Goal: Task Accomplishment & Management: Use online tool/utility

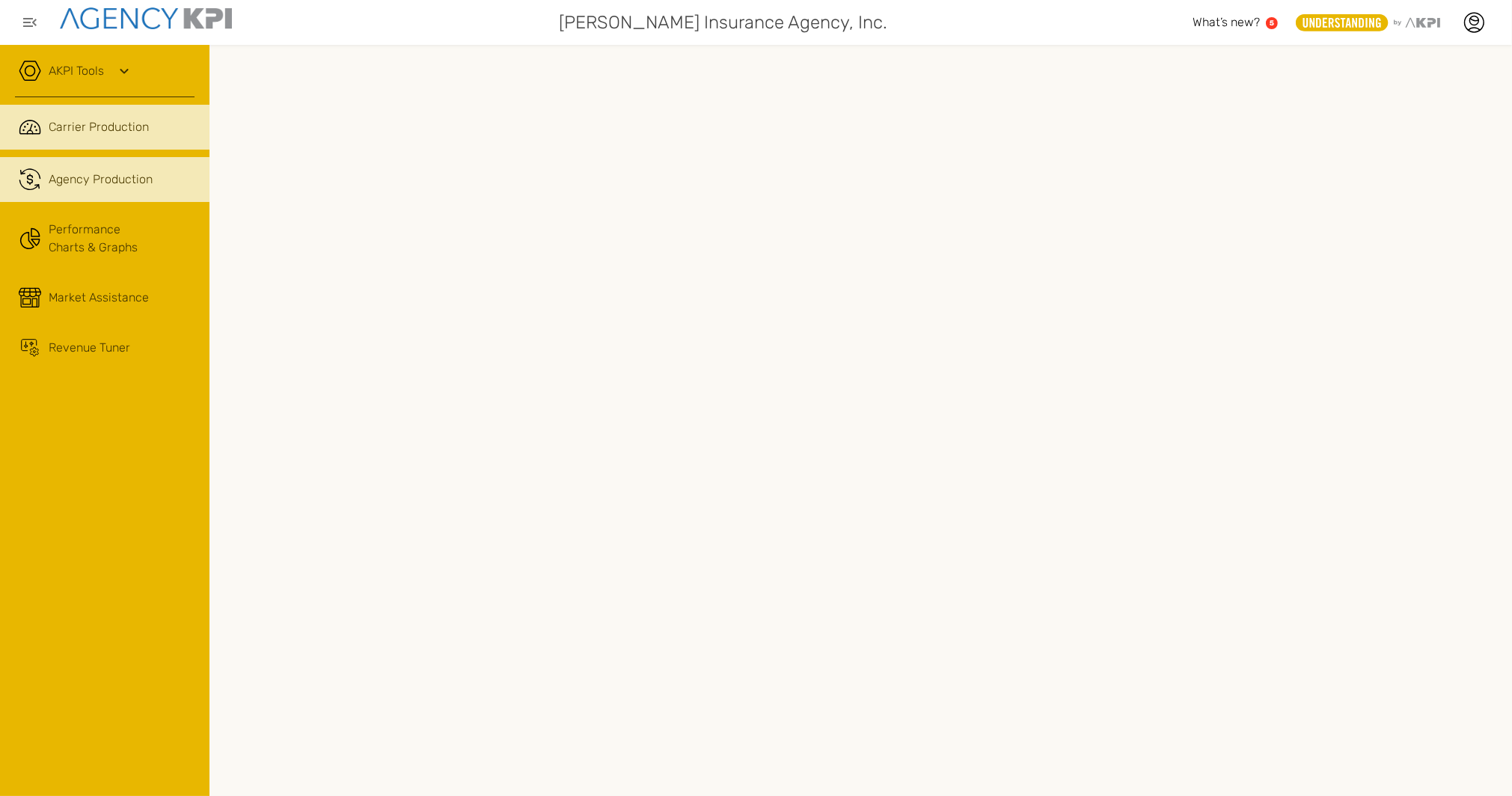
click at [76, 181] on div "Agency Production" at bounding box center [100, 180] width 104 height 18
click at [92, 132] on span "Carrier Production" at bounding box center [99, 127] width 100 height 18
click at [92, 171] on div "Agency Production" at bounding box center [100, 180] width 104 height 18
click at [1320, 24] on icon at bounding box center [1341, 22] width 77 height 10
click at [1476, 27] on icon at bounding box center [1474, 28] width 12 height 3
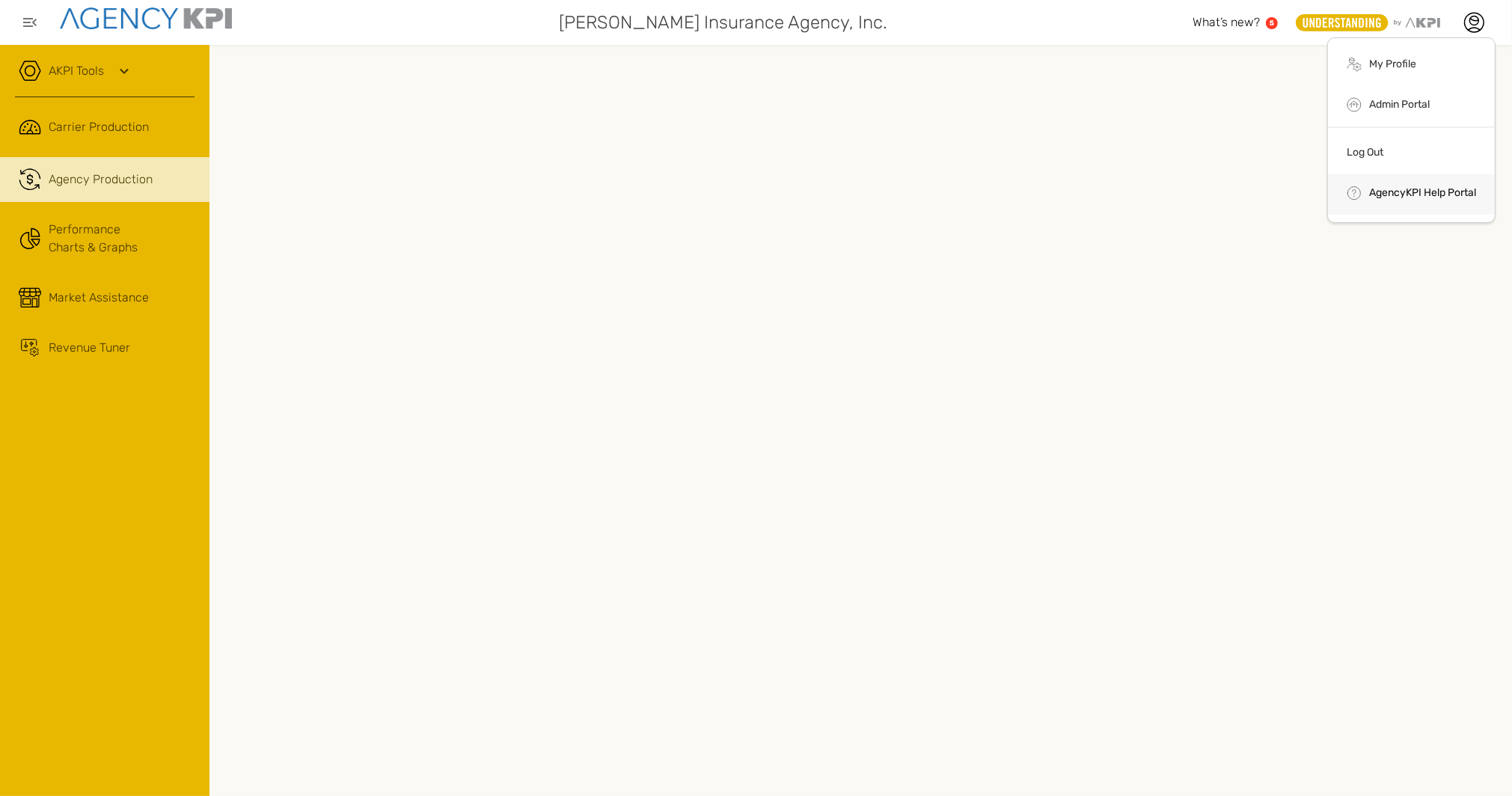
click at [1398, 188] on link "AgencyKPI Help Portal" at bounding box center [1422, 193] width 107 height 12
click at [1166, 32] on div "[PERSON_NAME] Insurance Agency, Inc." at bounding box center [722, 22] width 942 height 30
click at [117, 67] on icon at bounding box center [124, 71] width 18 height 18
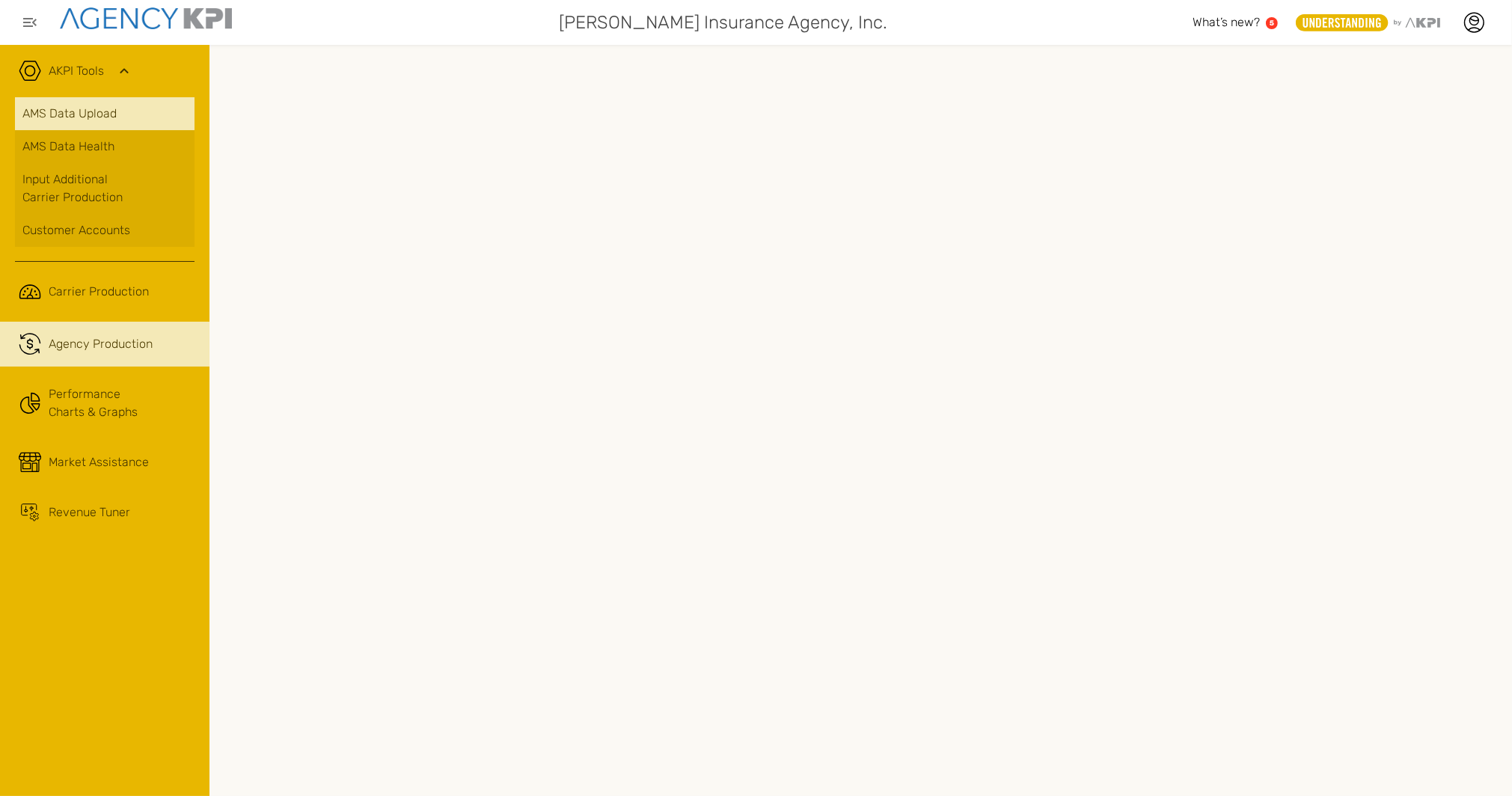
click at [84, 112] on link "AMS Data Upload" at bounding box center [105, 113] width 180 height 33
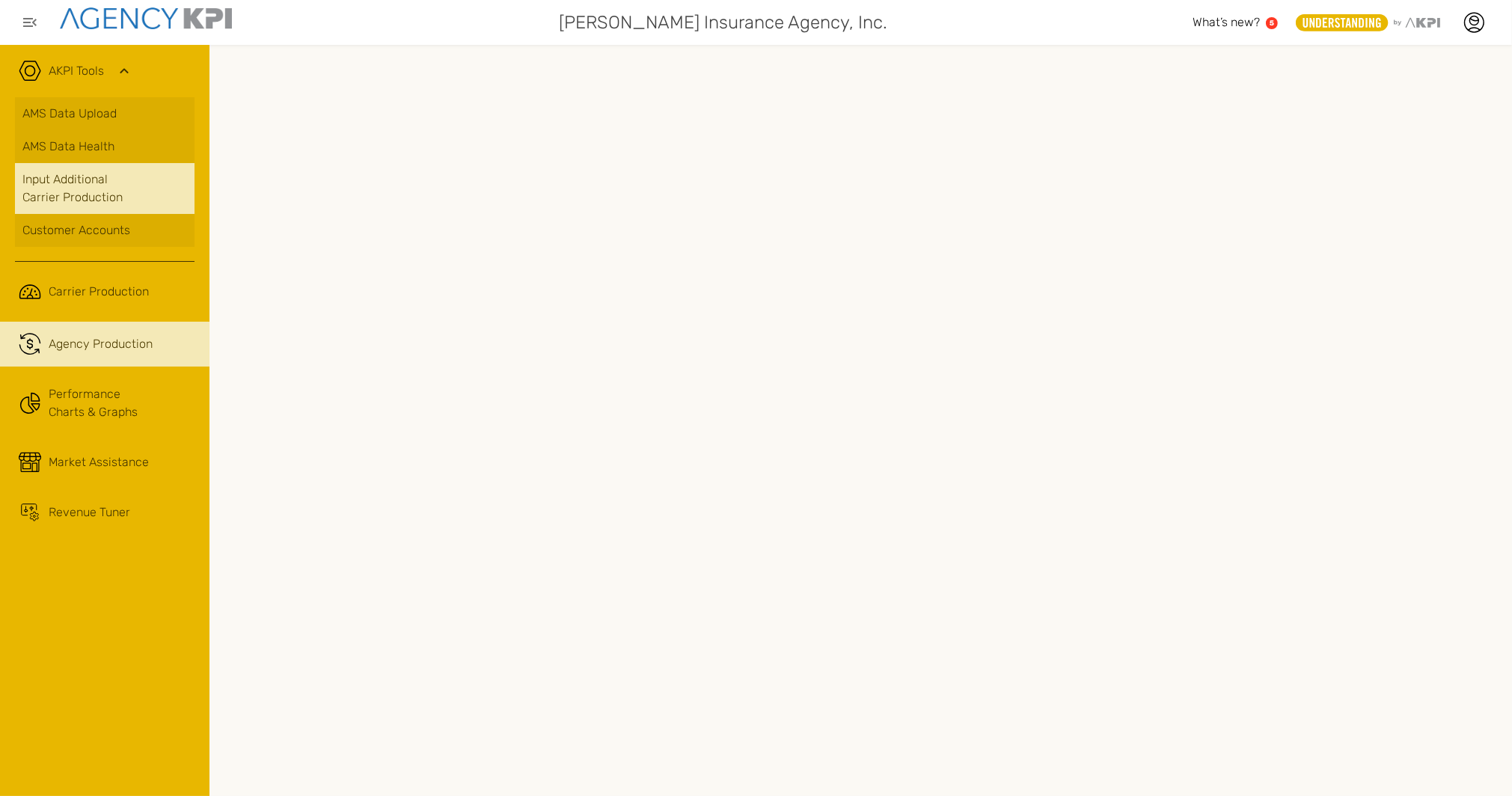
click at [96, 184] on link "Input Additional Carrier Production" at bounding box center [105, 188] width 180 height 51
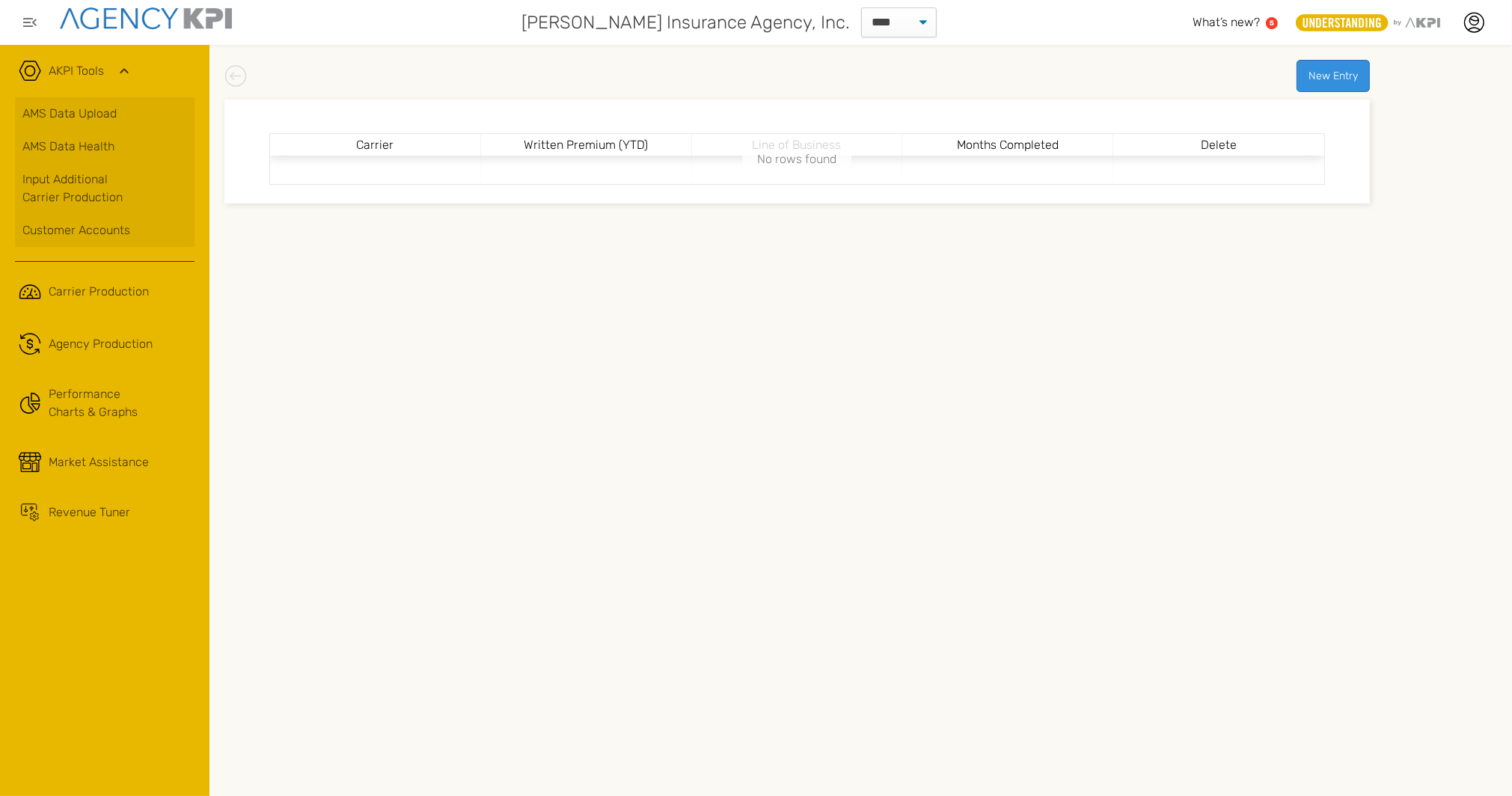
click at [115, 71] on icon at bounding box center [124, 71] width 18 height 18
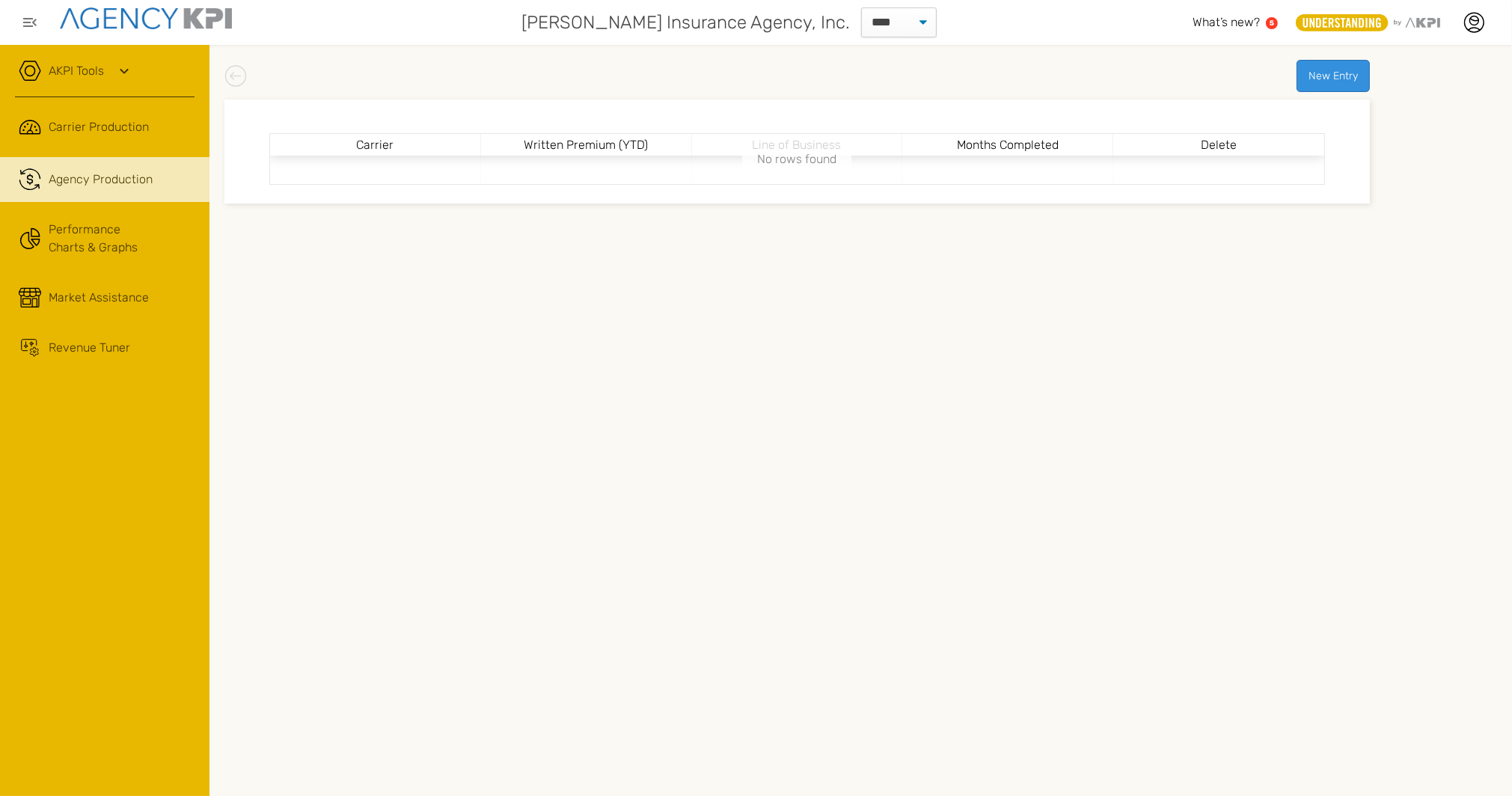
click at [113, 171] on div "Agency Production" at bounding box center [100, 180] width 104 height 18
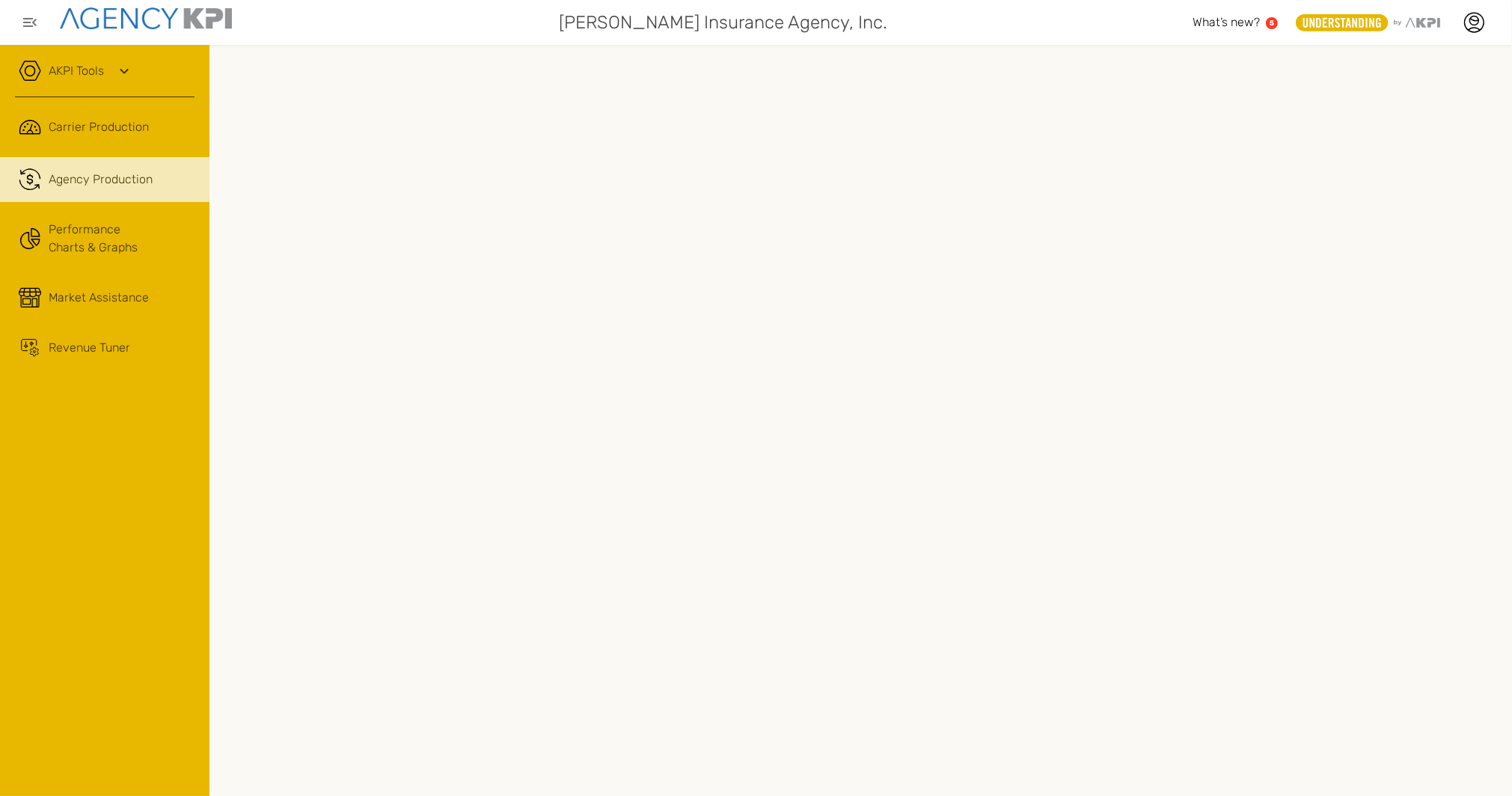
click at [1239, 25] on span "What’s new?" at bounding box center [1226, 22] width 67 height 14
click at [1467, 26] on icon at bounding box center [1472, 22] width 22 height 22
click at [1400, 103] on link "Admin Portal" at bounding box center [1398, 104] width 61 height 12
click at [129, 75] on icon at bounding box center [124, 71] width 18 height 18
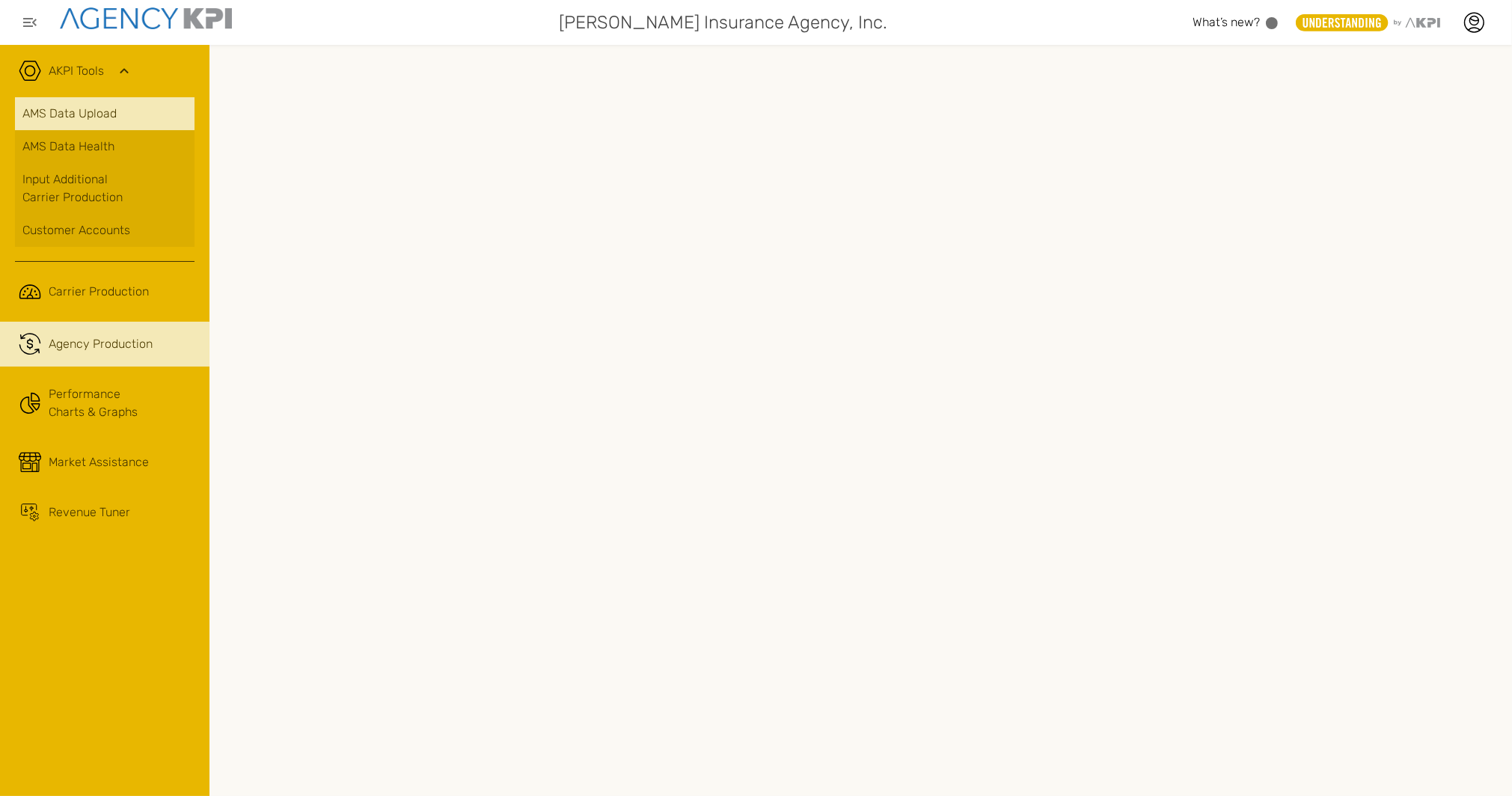
click at [117, 109] on link "AMS Data Upload" at bounding box center [105, 113] width 180 height 33
click at [121, 344] on div "Agency Production" at bounding box center [100, 344] width 104 height 18
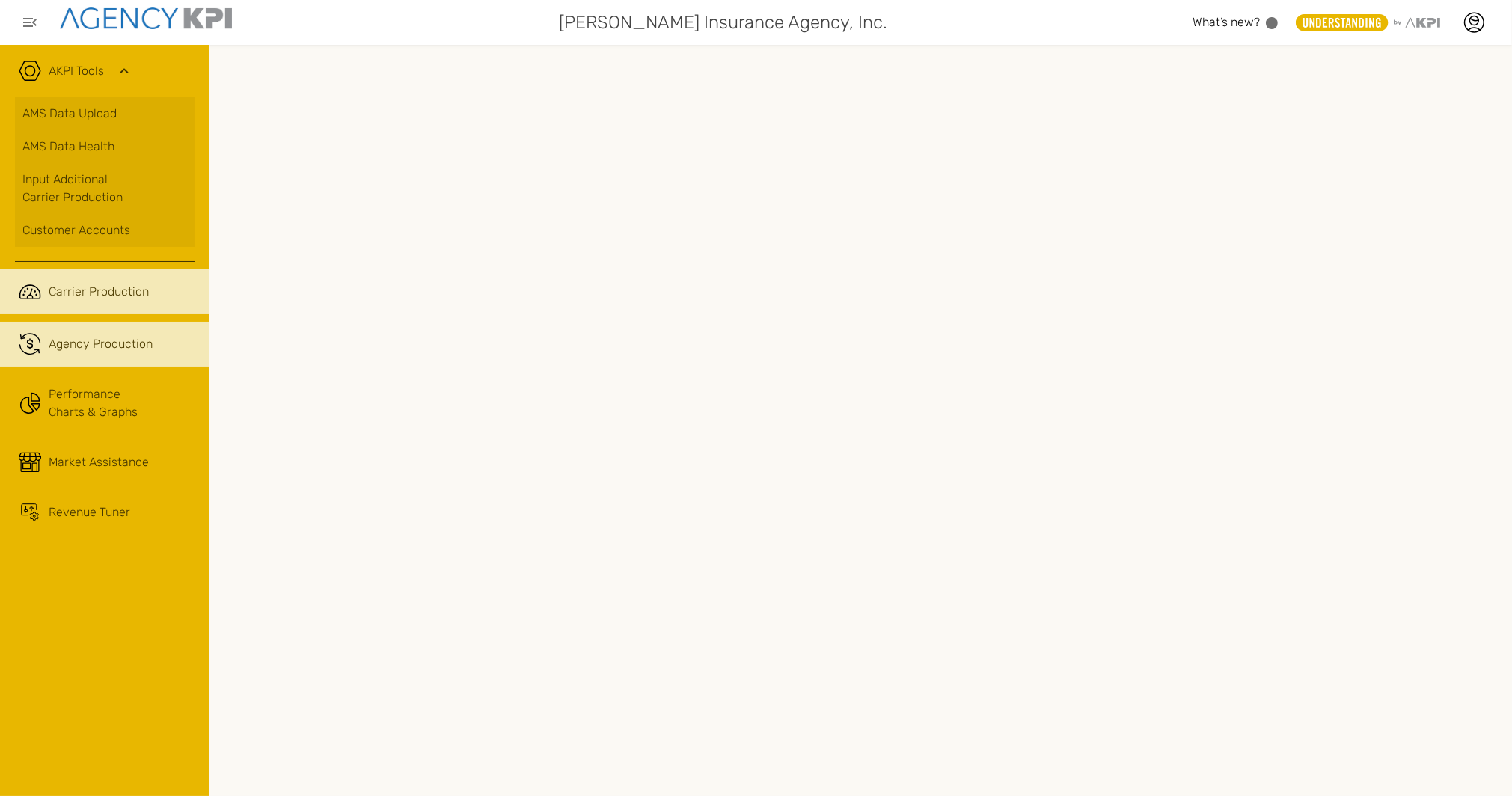
click at [82, 291] on span "Carrier Production" at bounding box center [99, 291] width 100 height 18
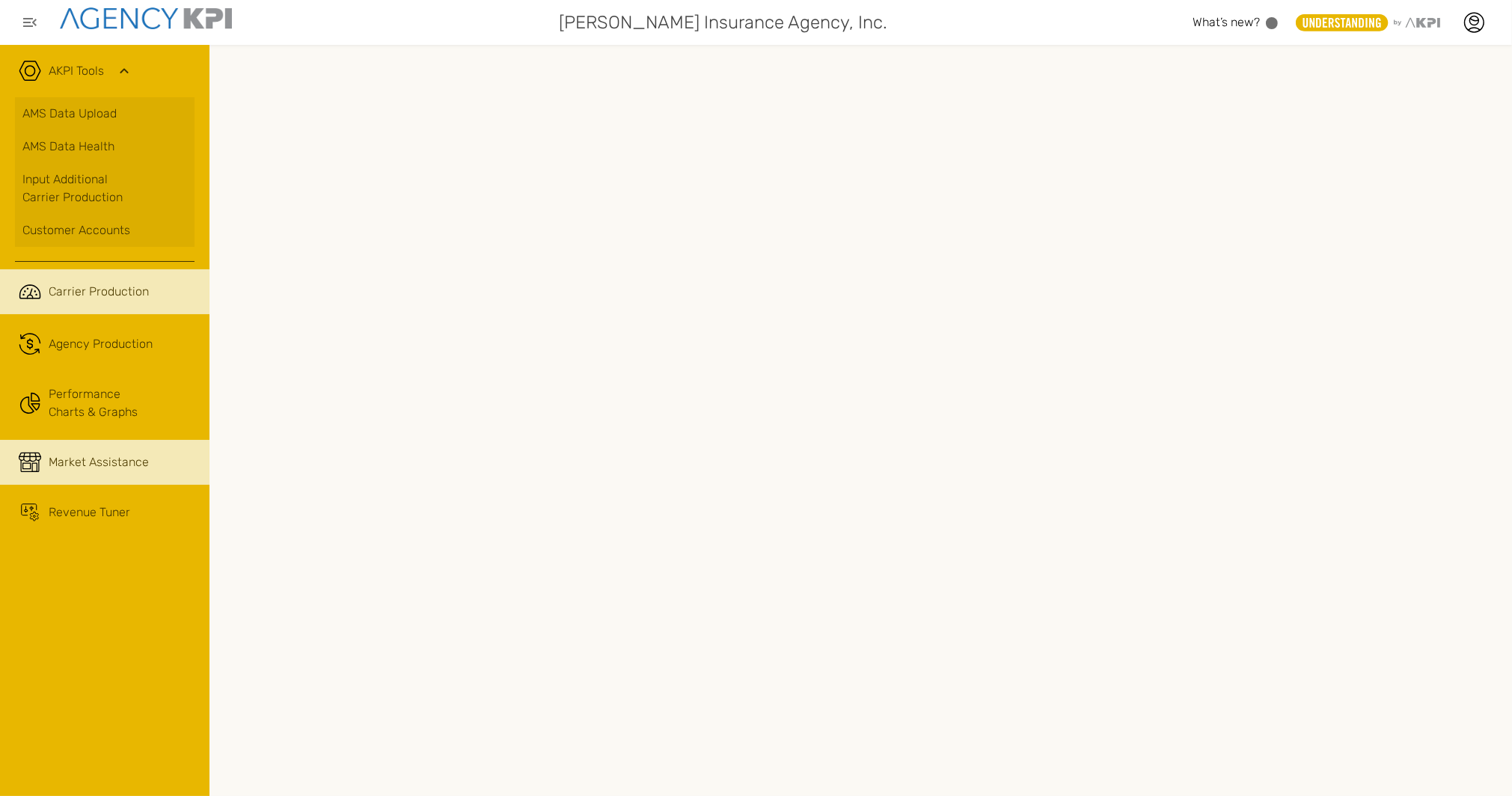
click at [108, 468] on div "Market Assistance" at bounding box center [99, 462] width 100 height 18
click at [32, 23] on icon "button" at bounding box center [30, 22] width 18 height 18
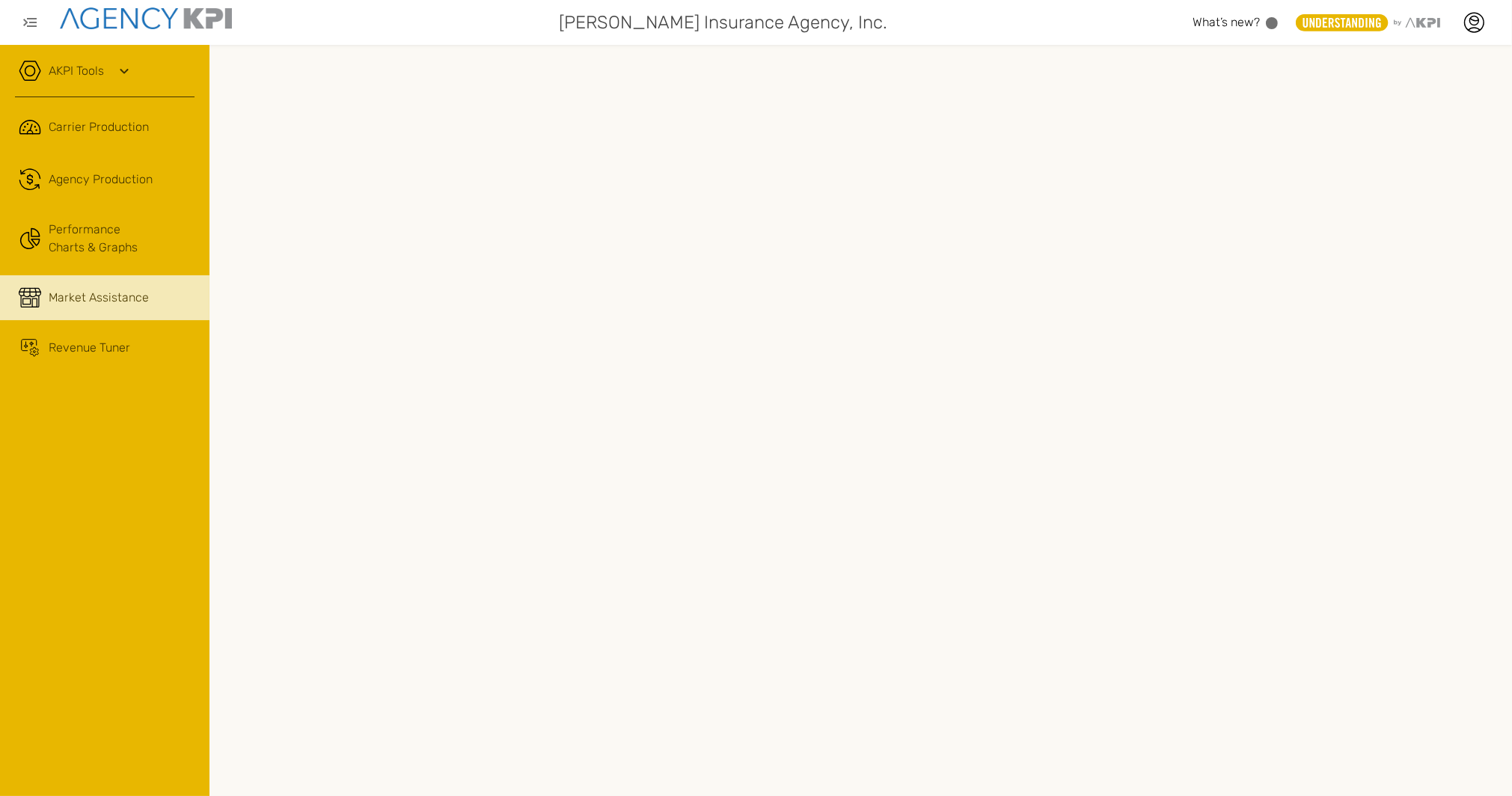
click at [119, 70] on icon at bounding box center [124, 71] width 18 height 18
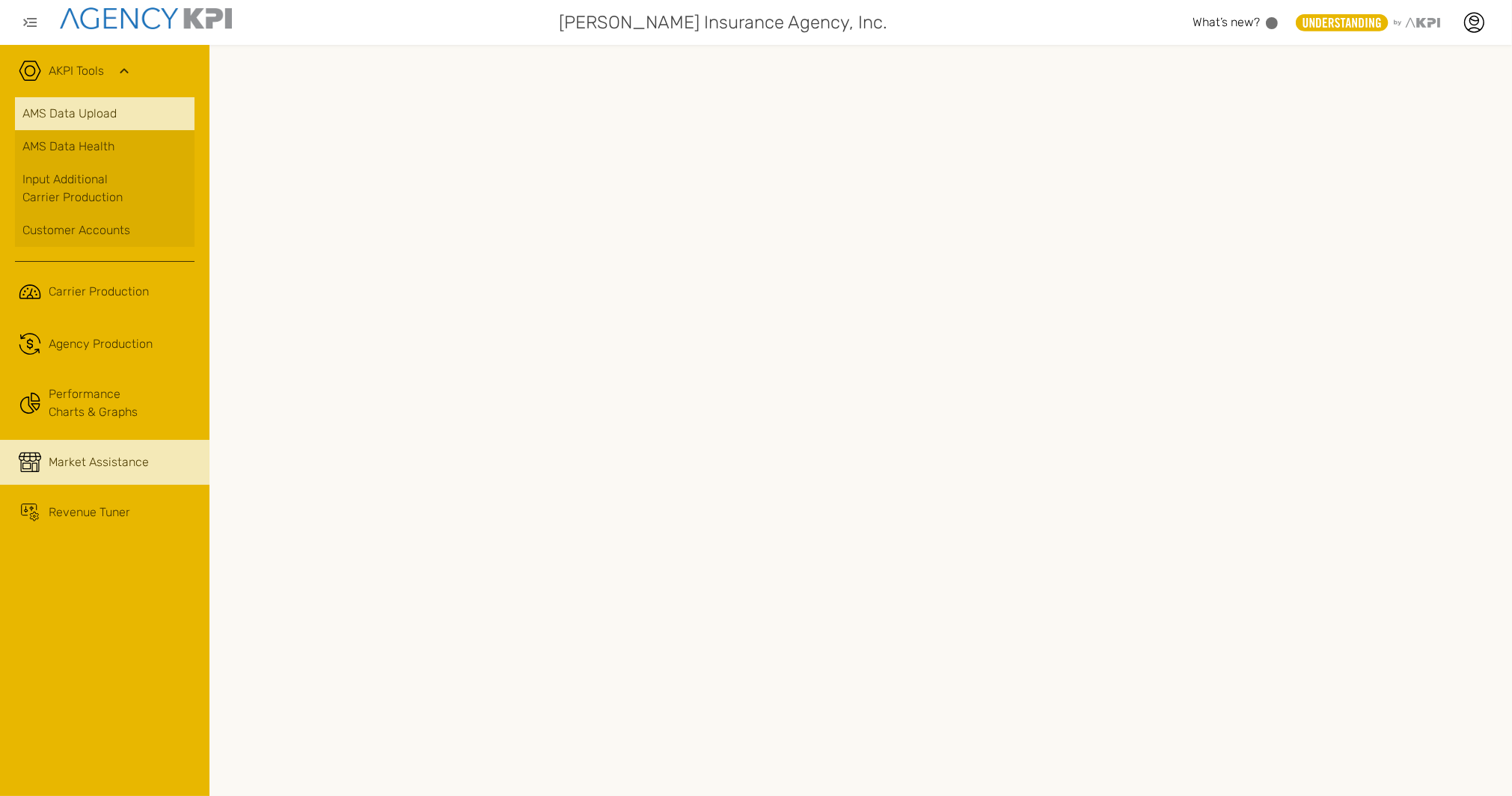
click at [115, 109] on link "AMS Data Upload" at bounding box center [105, 113] width 180 height 33
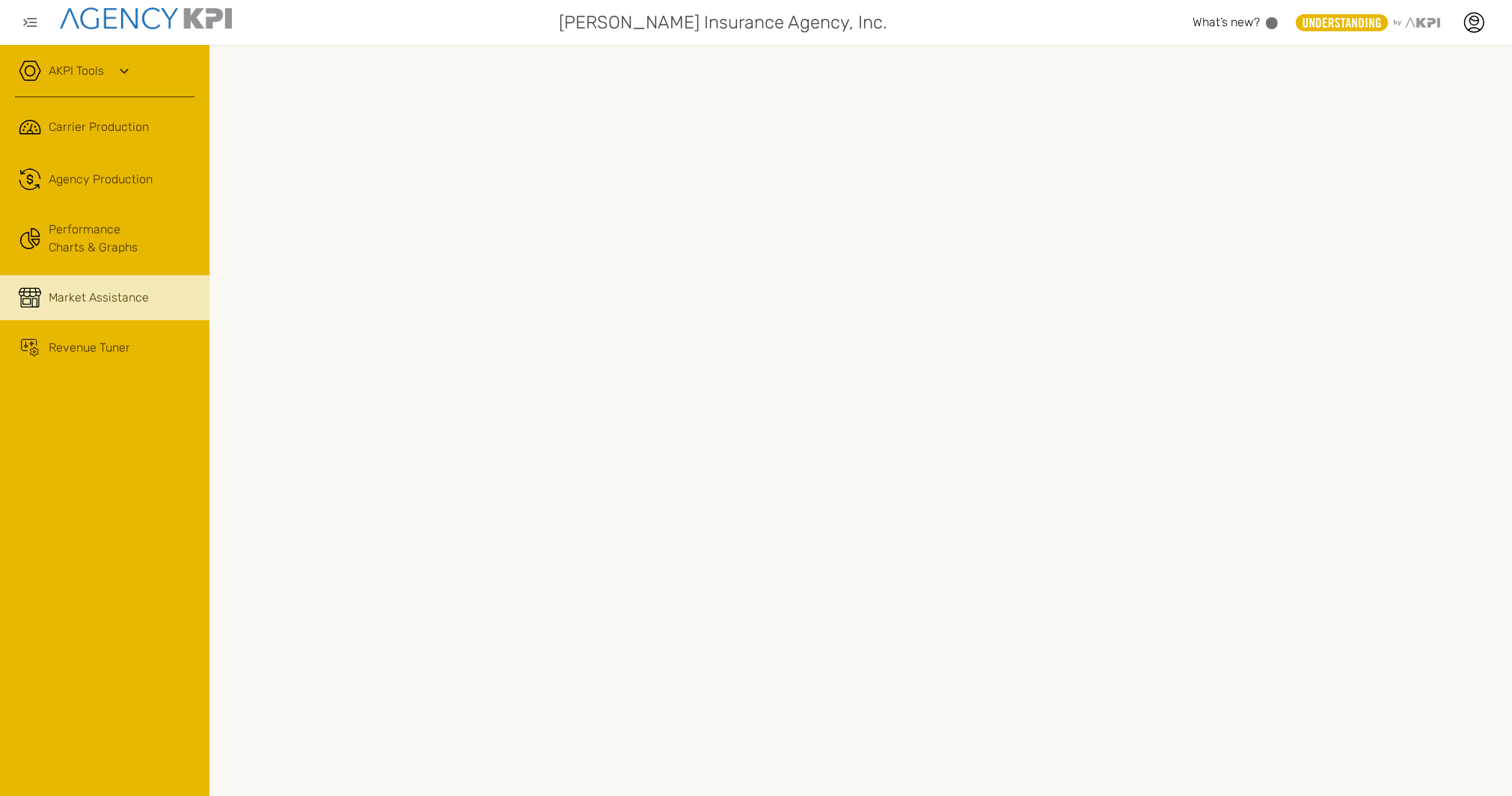
click at [97, 70] on link "AKPI Tools" at bounding box center [76, 71] width 55 height 18
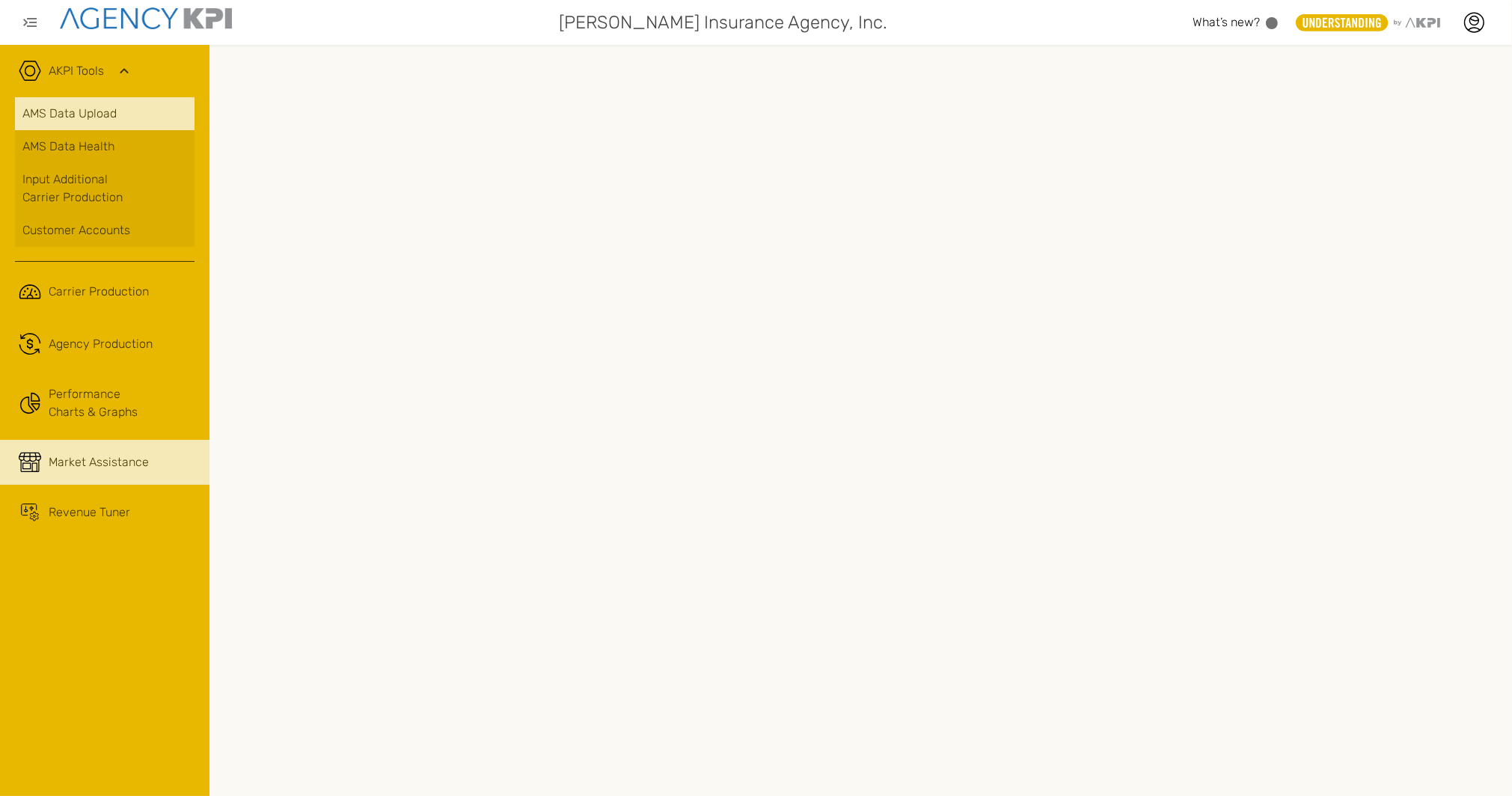
click at [95, 110] on link "AMS Data Upload" at bounding box center [105, 113] width 180 height 33
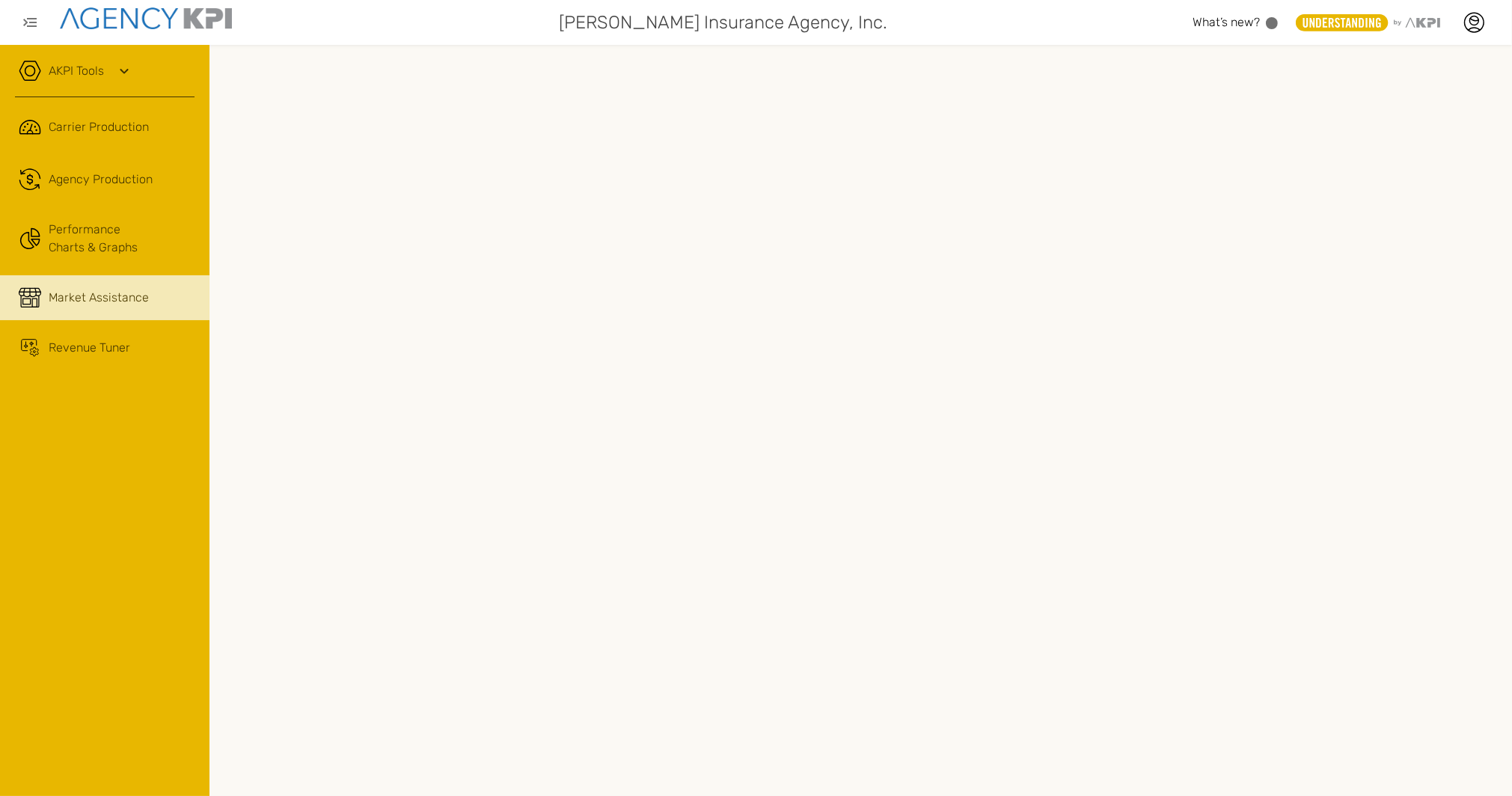
click at [69, 73] on link "AKPI Tools" at bounding box center [76, 71] width 55 height 18
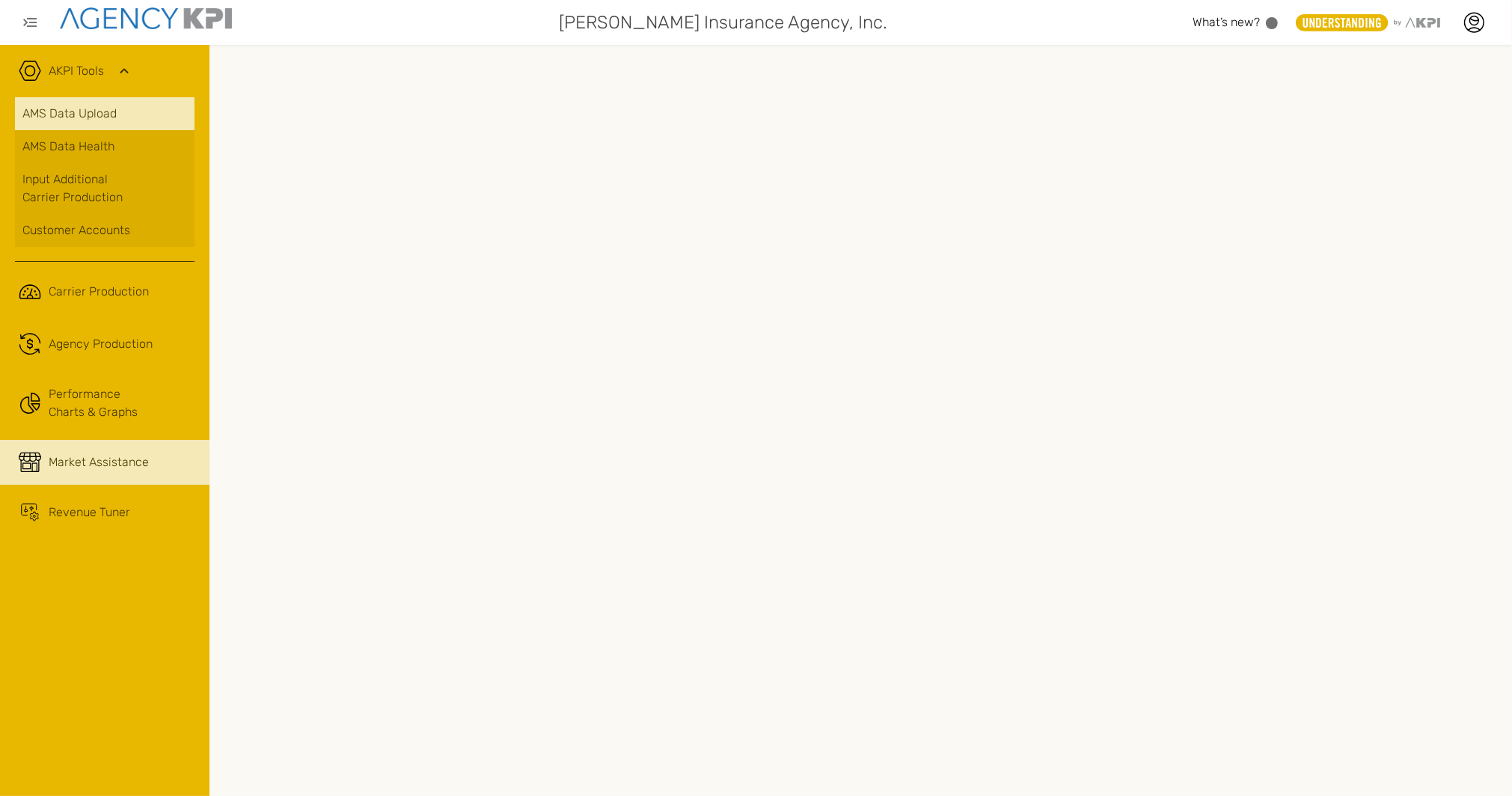
click at [72, 117] on link "AMS Data Upload" at bounding box center [105, 113] width 180 height 33
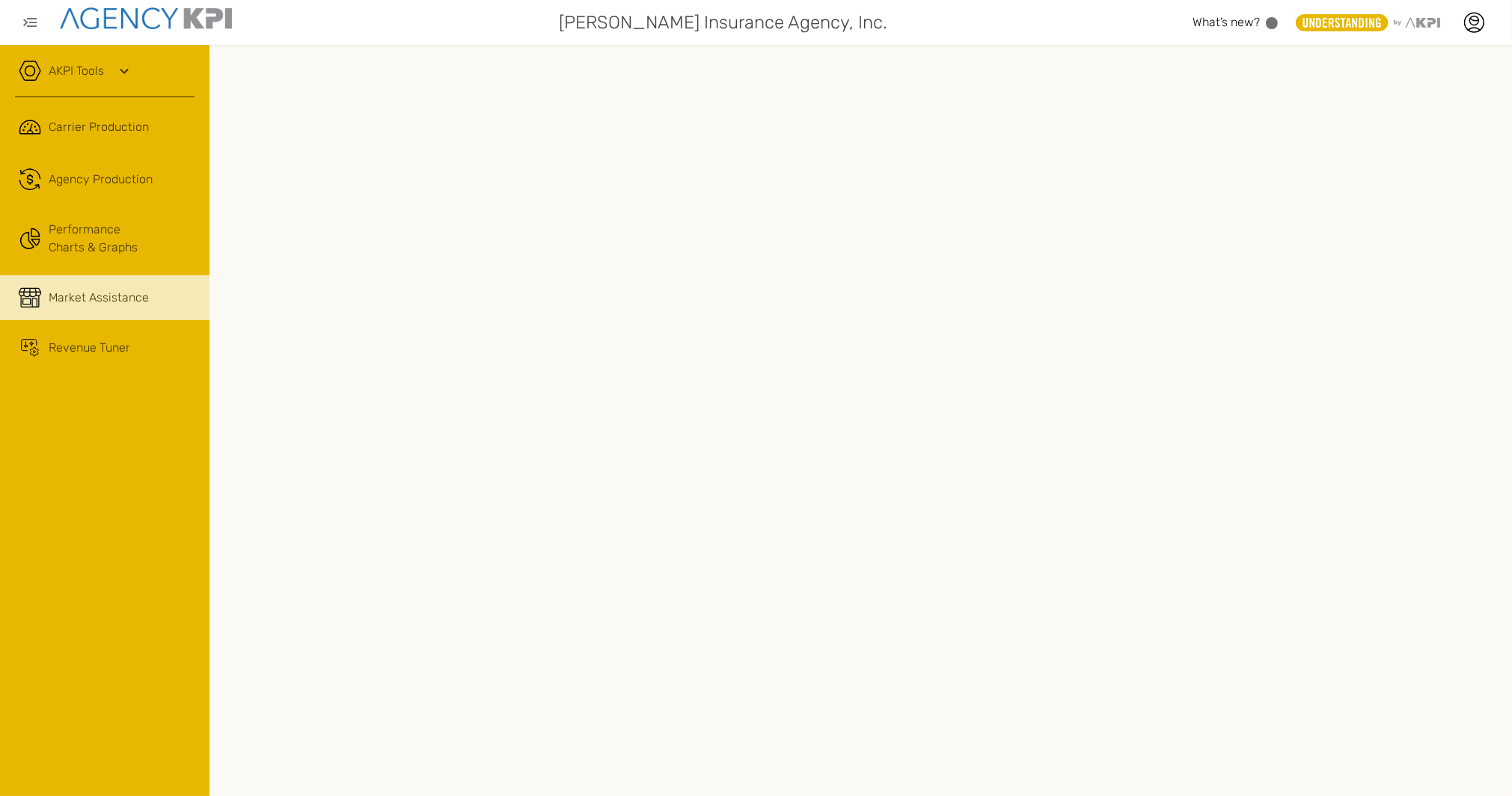
drag, startPoint x: 59, startPoint y: 66, endPoint x: 73, endPoint y: 87, distance: 25.2
click at [59, 67] on link "AKPI Tools" at bounding box center [76, 71] width 55 height 18
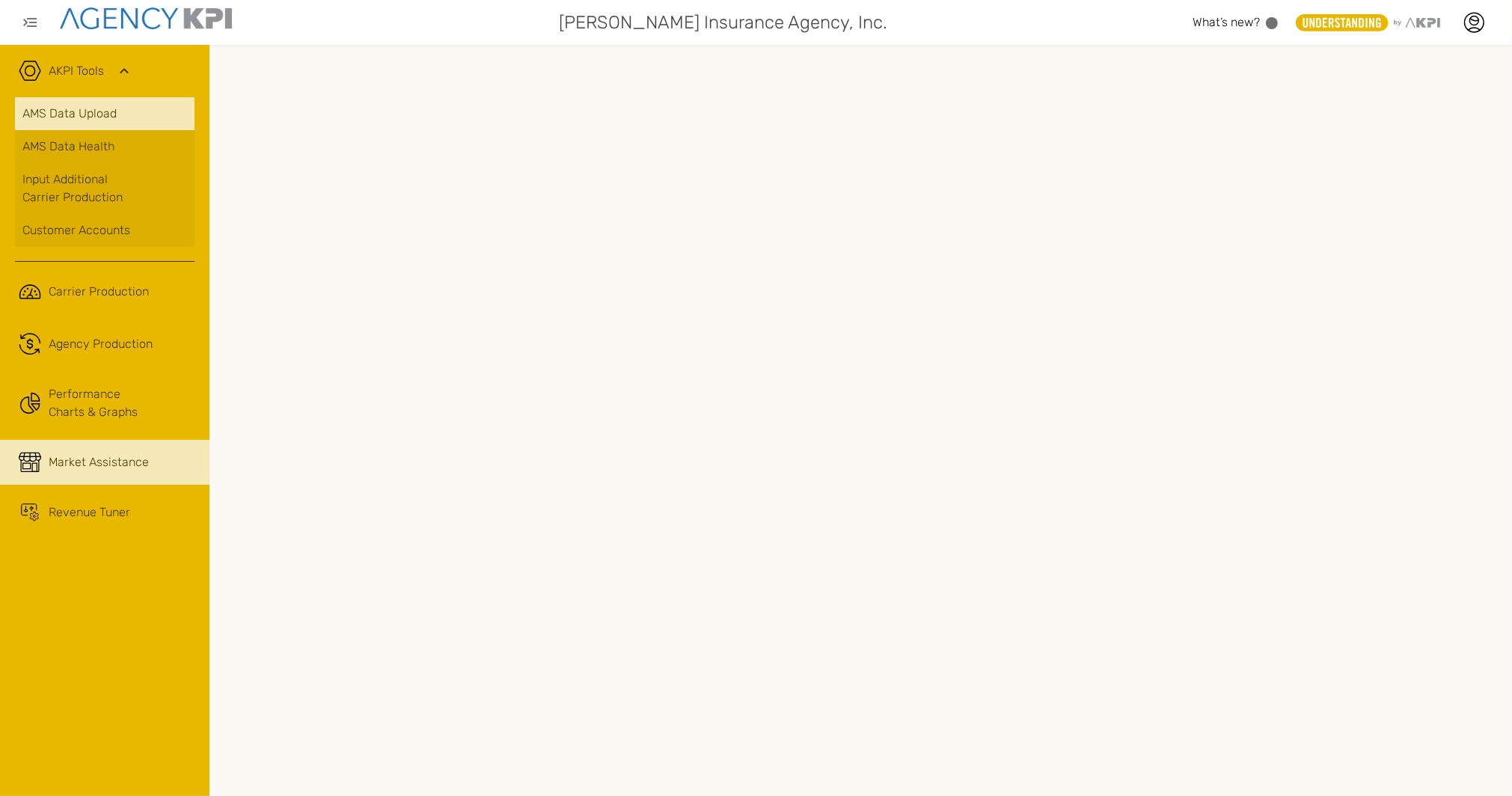
click at [76, 110] on link "AMS Data Upload" at bounding box center [105, 113] width 180 height 33
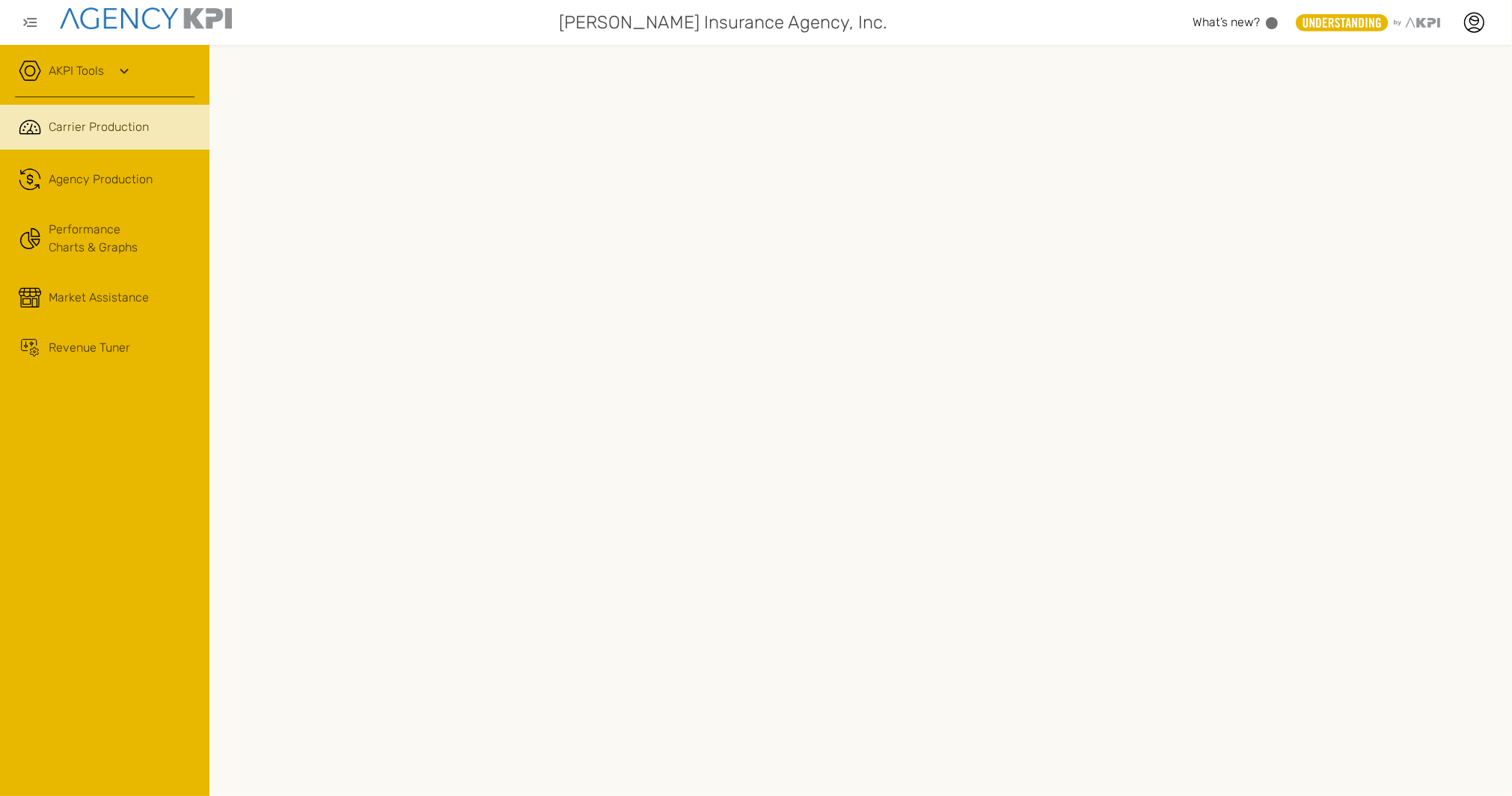
click at [67, 74] on link "AKPI Tools" at bounding box center [76, 71] width 55 height 18
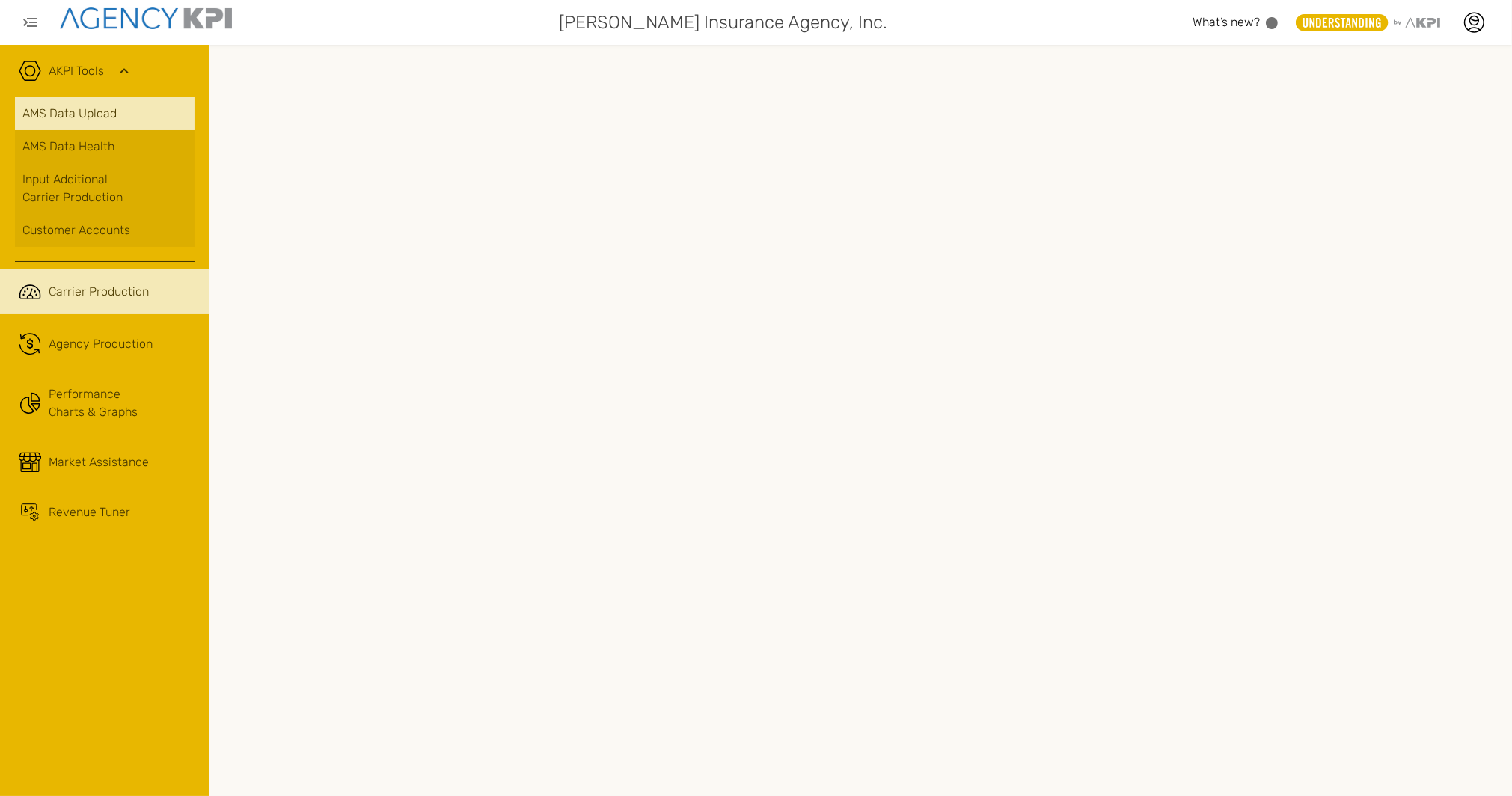
click at [89, 115] on link "AMS Data Upload" at bounding box center [105, 113] width 180 height 33
